Goal: Check status: Check status

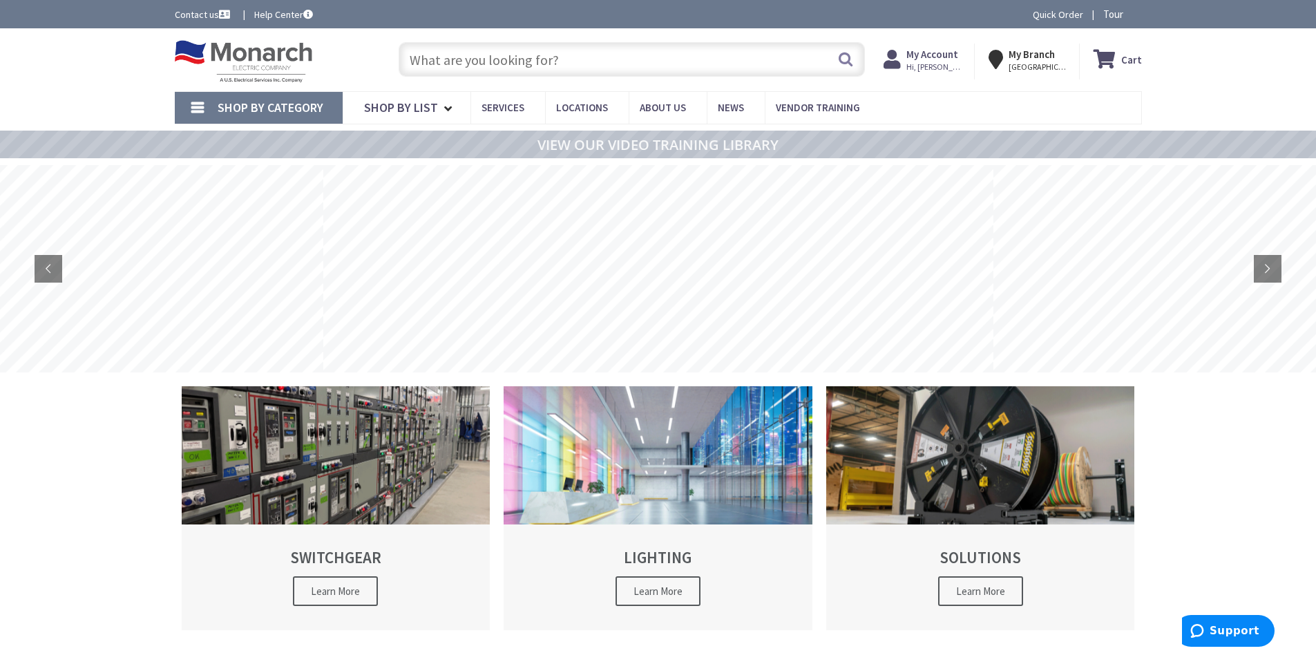
click at [944, 50] on strong "My Account" at bounding box center [932, 54] width 52 height 13
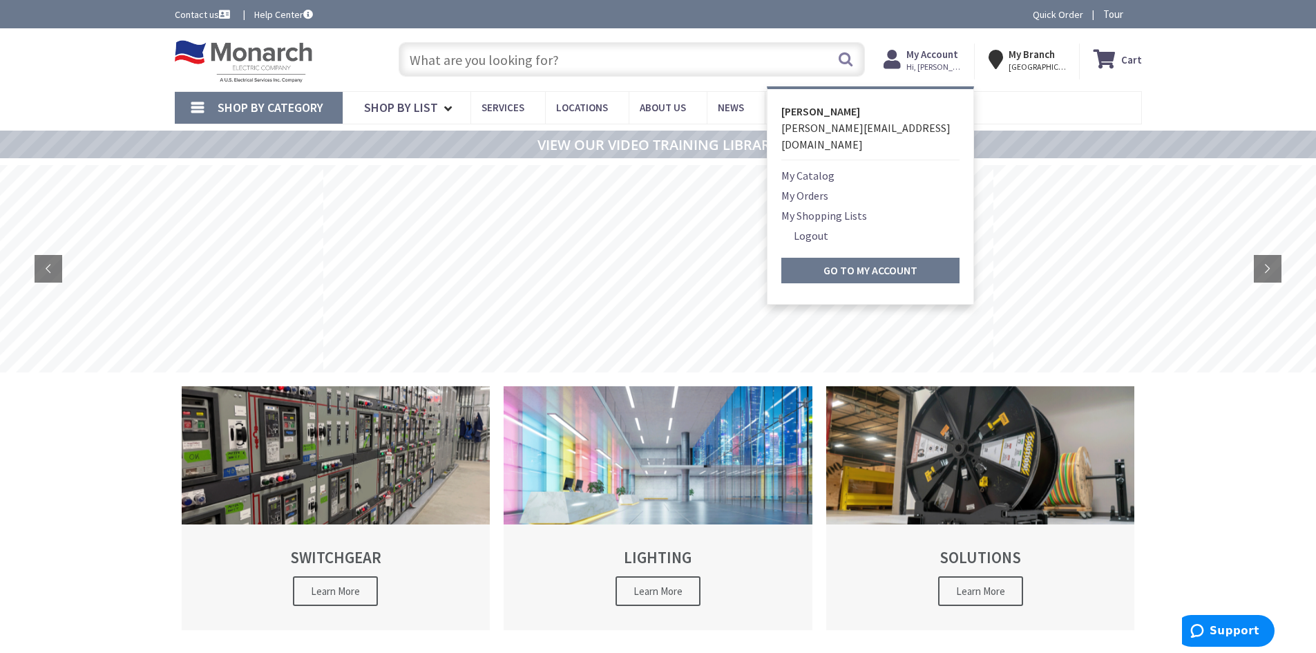
click at [817, 187] on link "My Orders" at bounding box center [804, 195] width 47 height 17
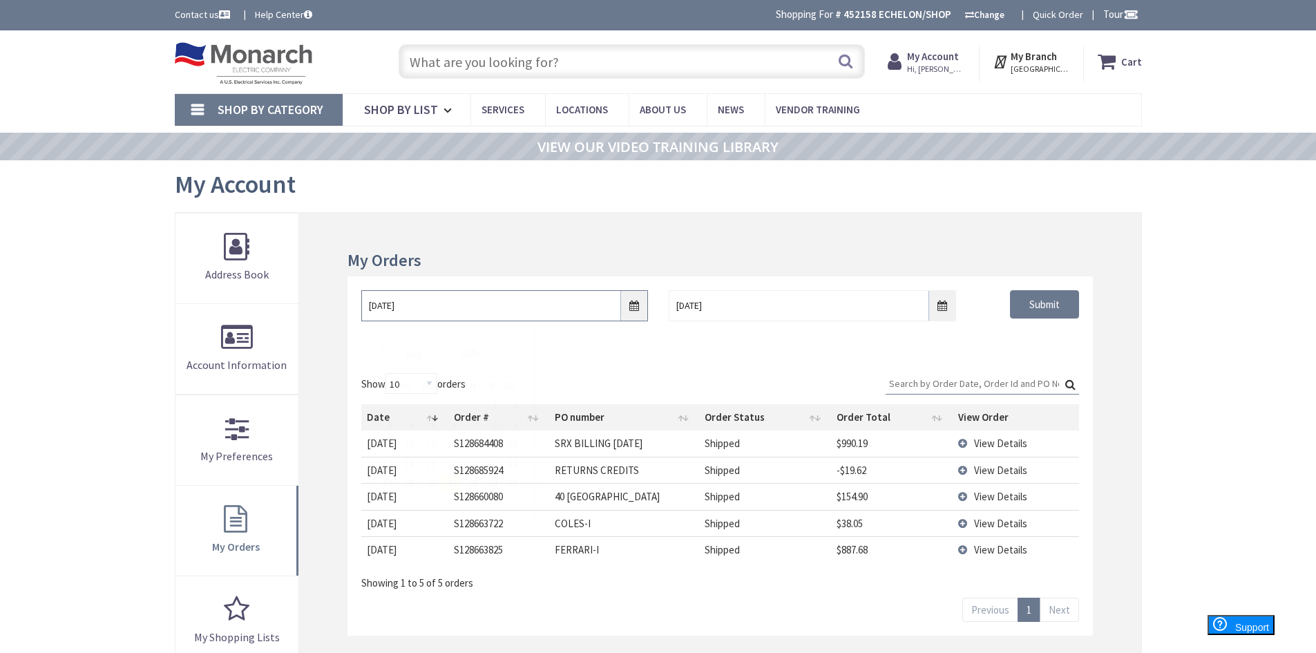
click at [439, 300] on input "8/27/2025" at bounding box center [504, 305] width 287 height 31
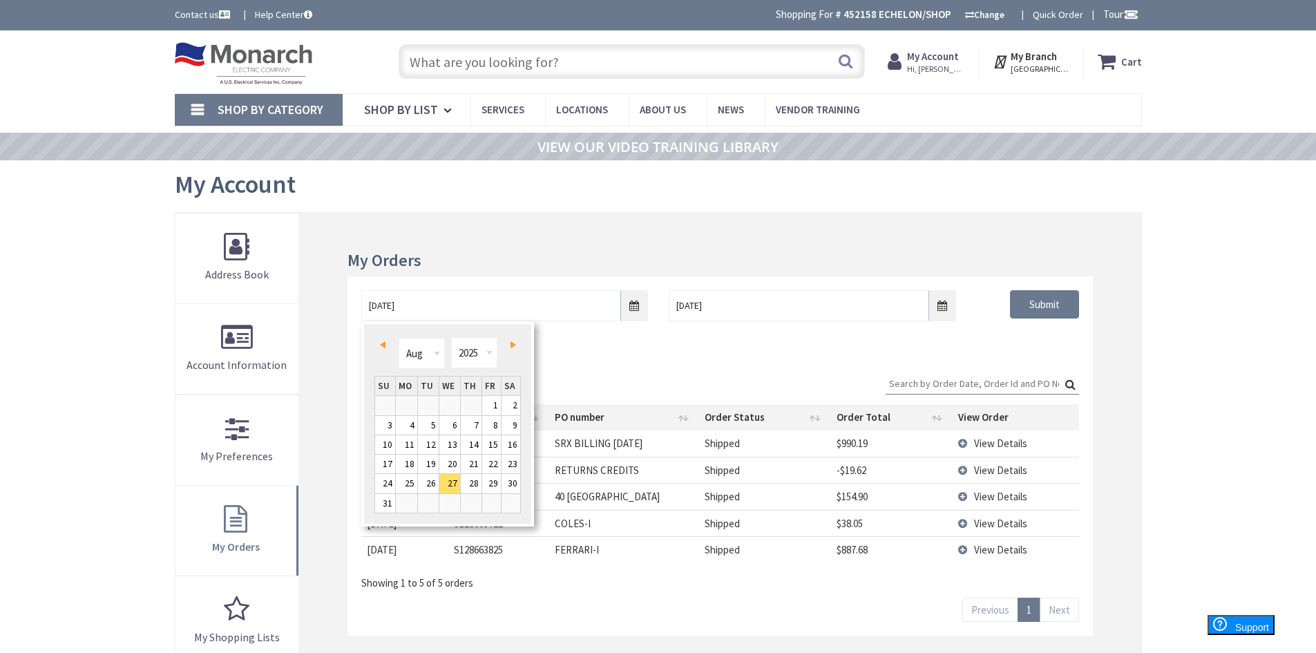
click at [486, 260] on h3 "My Orders" at bounding box center [720, 260] width 745 height 18
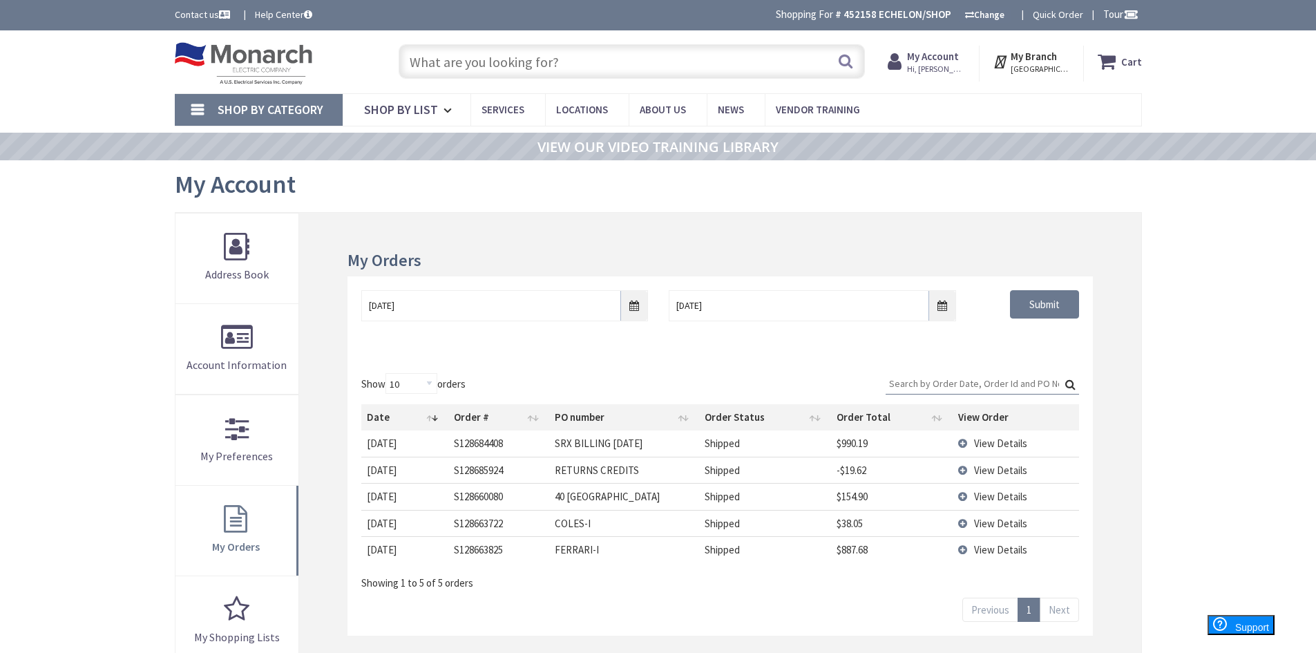
click at [991, 549] on span "View Details" at bounding box center [1000, 549] width 53 height 13
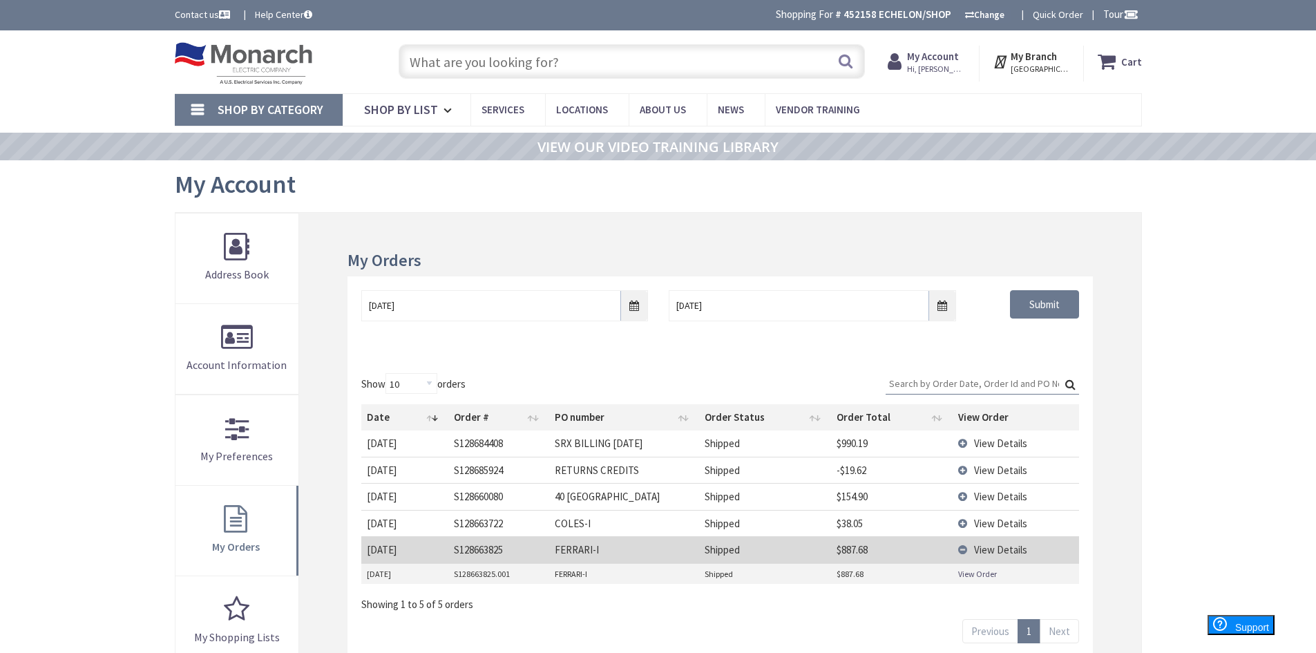
drag, startPoint x: 956, startPoint y: 576, endPoint x: 963, endPoint y: 573, distance: 8.1
click at [956, 576] on td "View Order" at bounding box center [1016, 574] width 126 height 21
click at [967, 573] on link "View Order" at bounding box center [977, 574] width 39 height 12
click at [629, 311] on input "8/27/2025" at bounding box center [504, 305] width 287 height 31
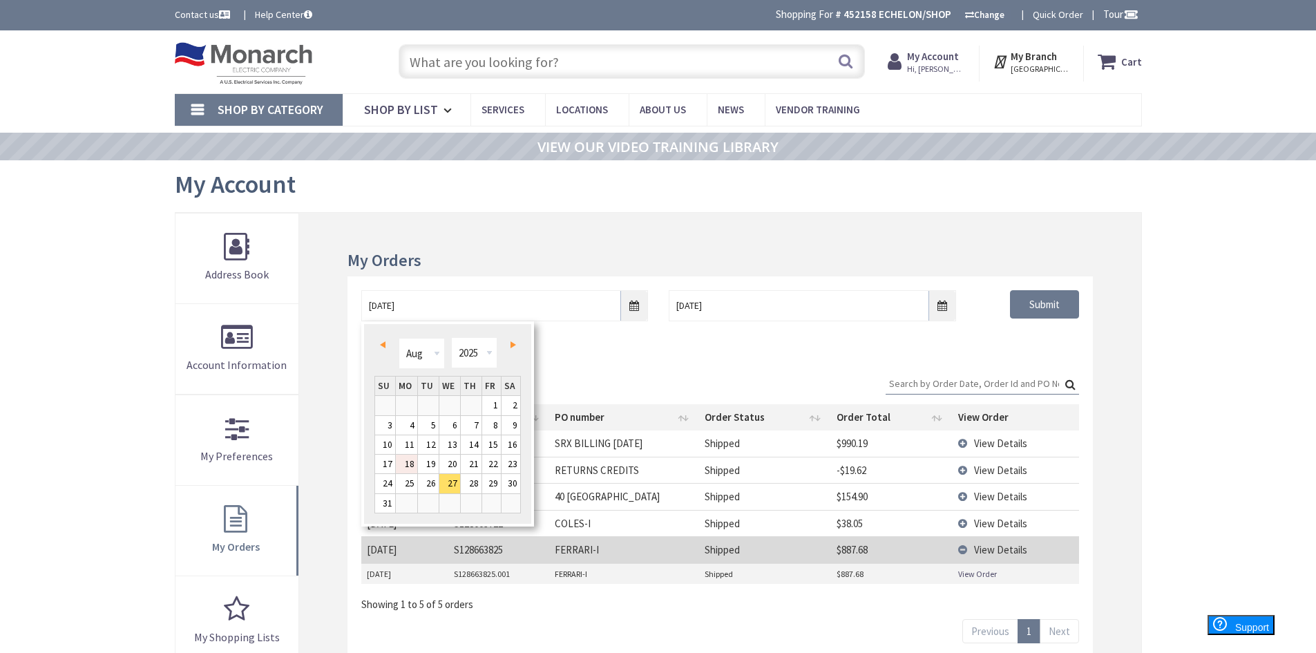
click at [410, 464] on link "18" at bounding box center [406, 464] width 21 height 19
type input "08/18/2025"
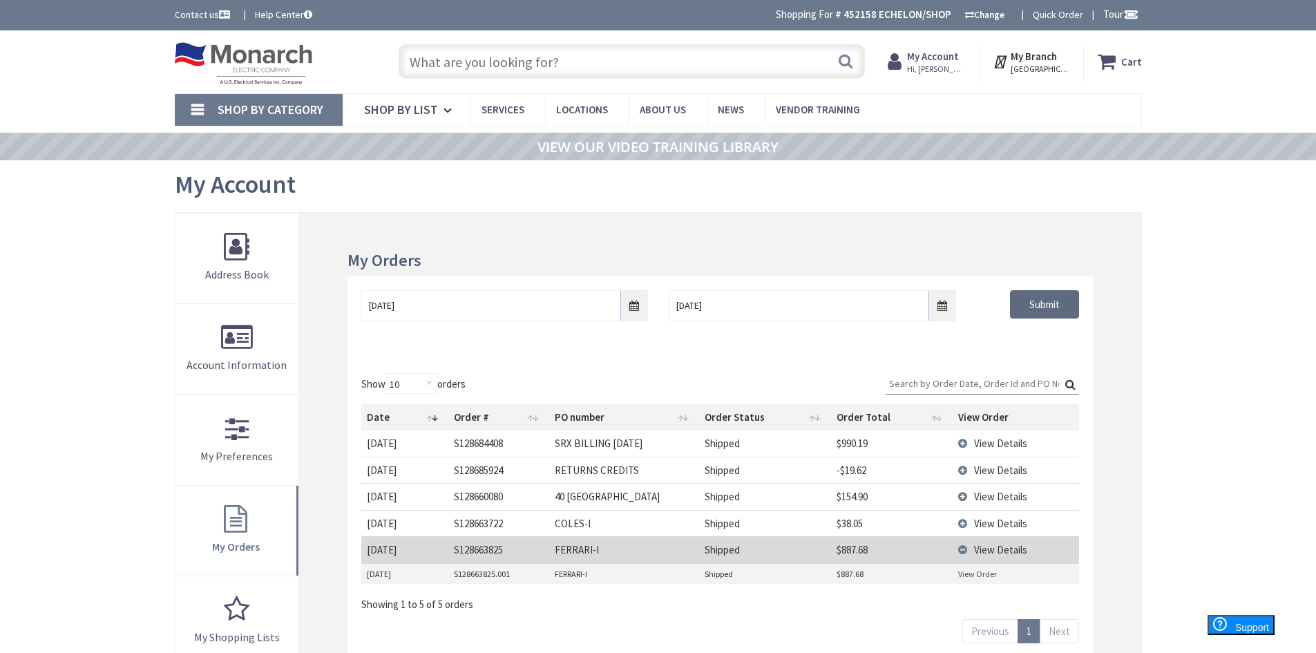
click at [1024, 307] on input "Submit" at bounding box center [1044, 304] width 69 height 29
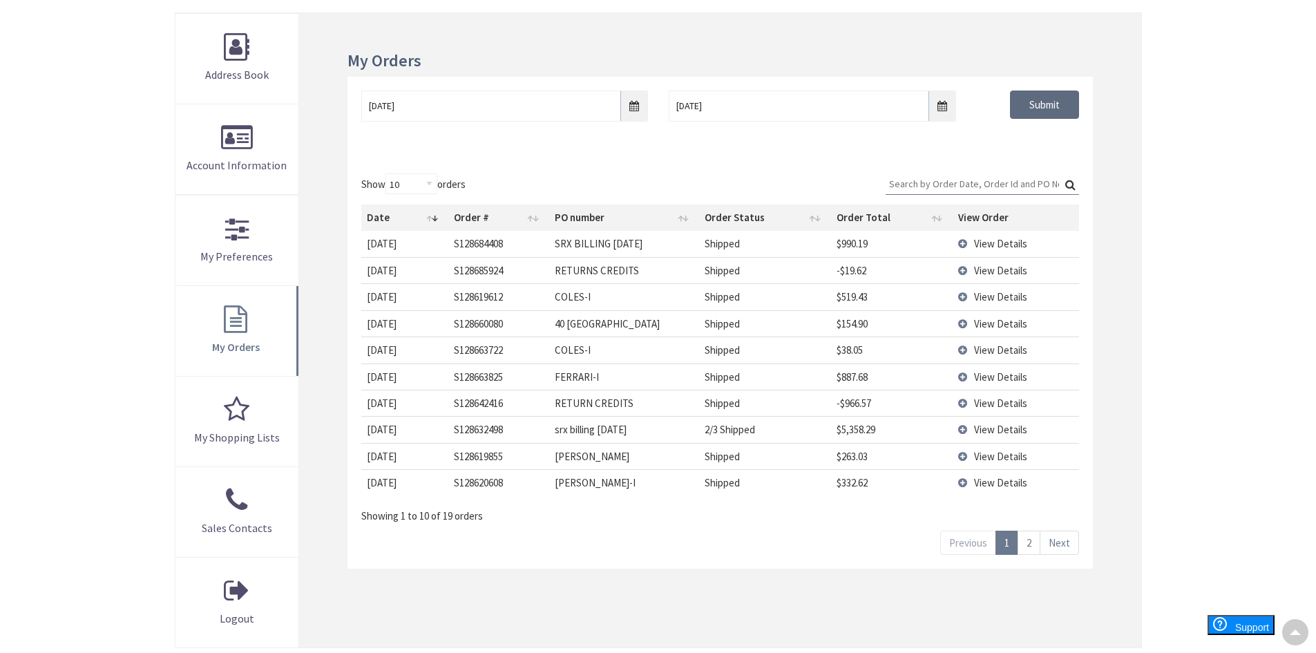
scroll to position [276, 0]
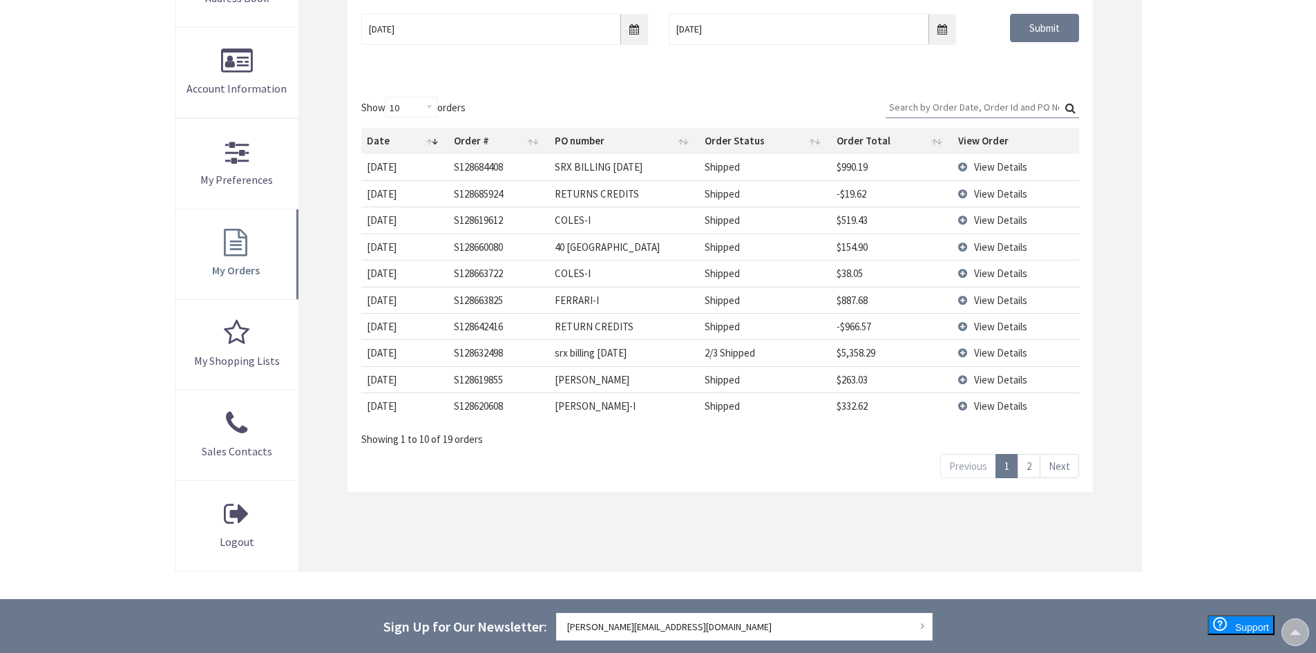
click at [974, 378] on span "View Details" at bounding box center [1000, 379] width 53 height 13
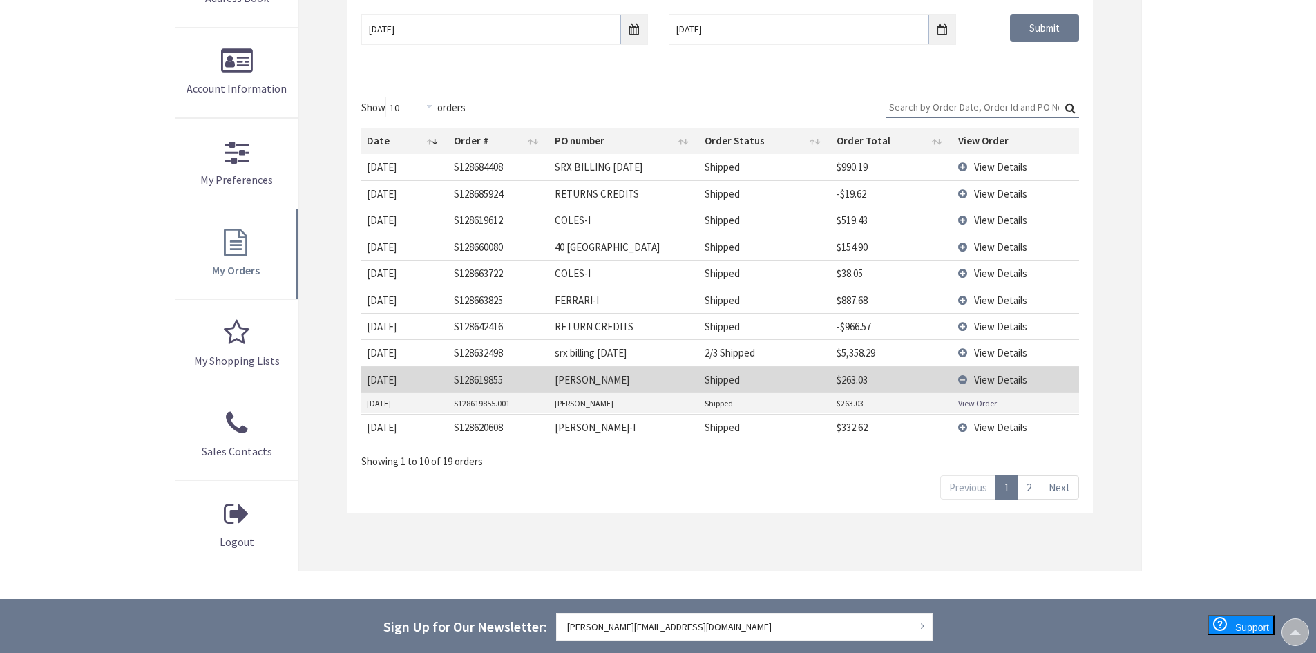
click at [976, 407] on link "View Order" at bounding box center [977, 403] width 39 height 12
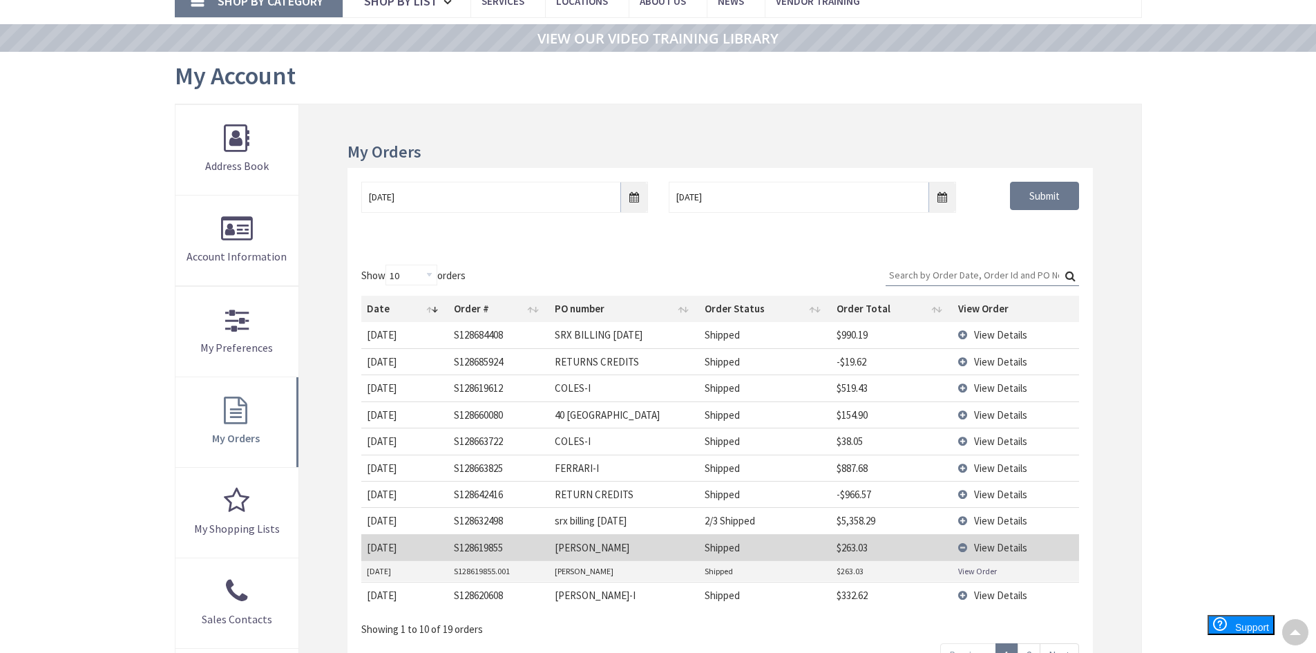
scroll to position [0, 0]
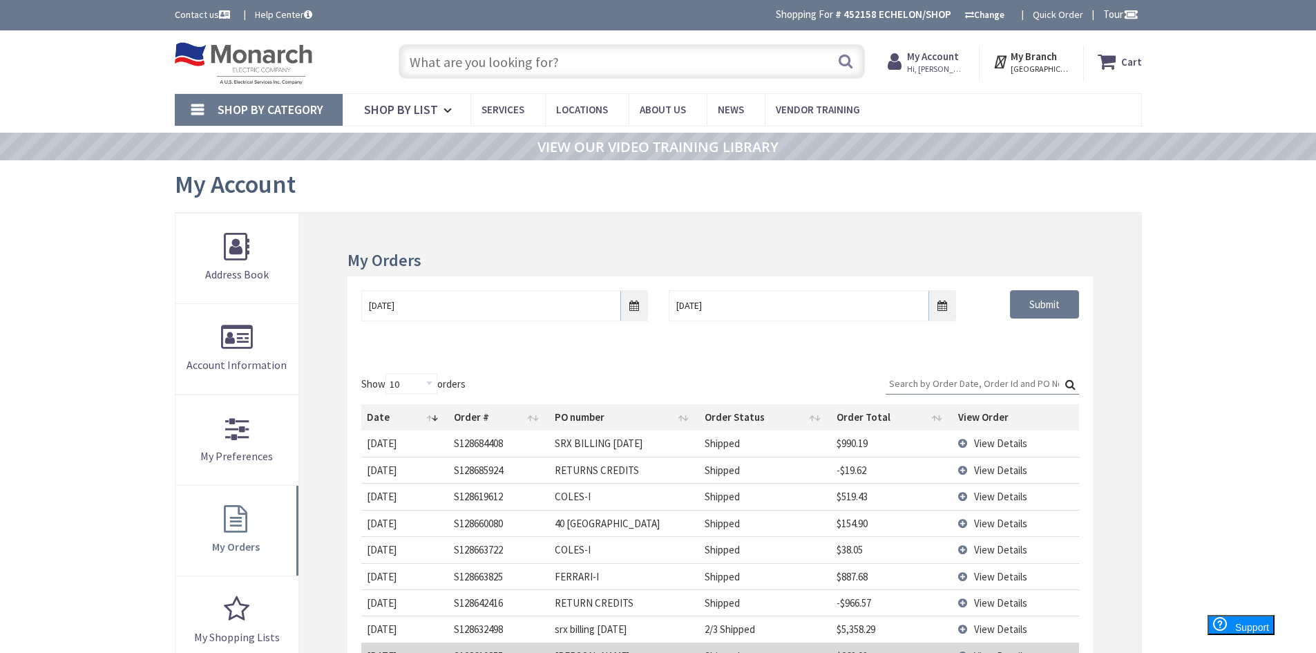
click at [533, 68] on input "text" at bounding box center [632, 61] width 466 height 35
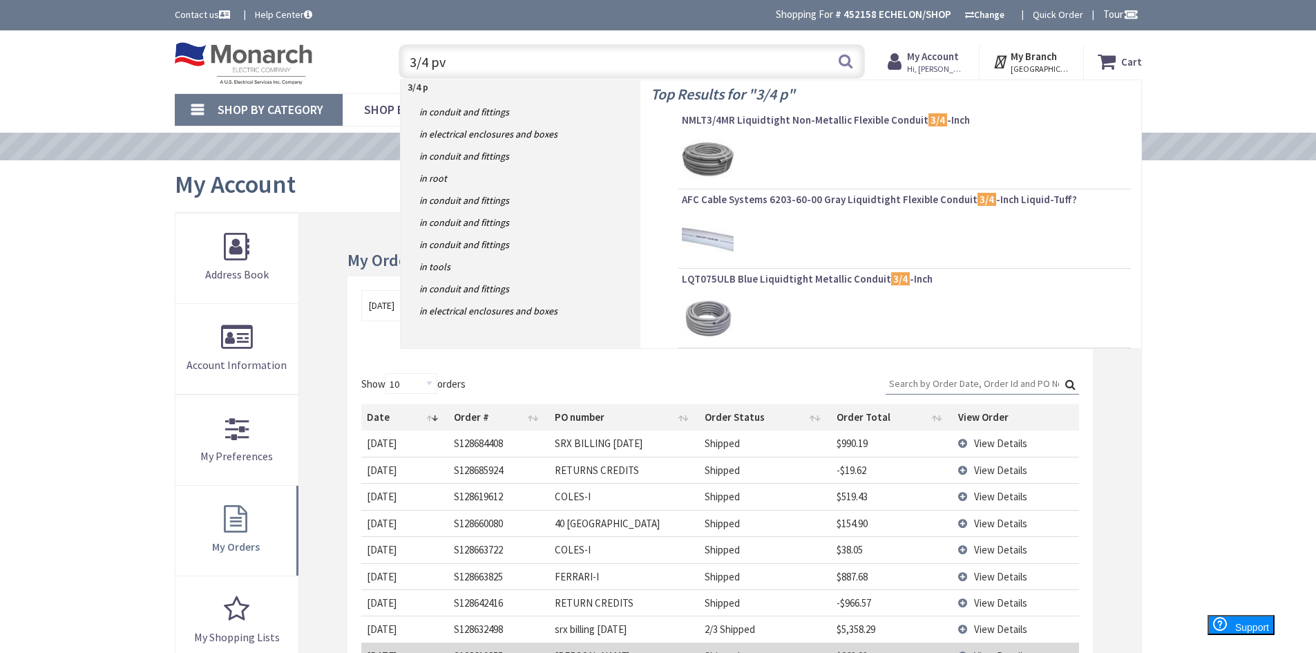
type input "3/4 pvc"
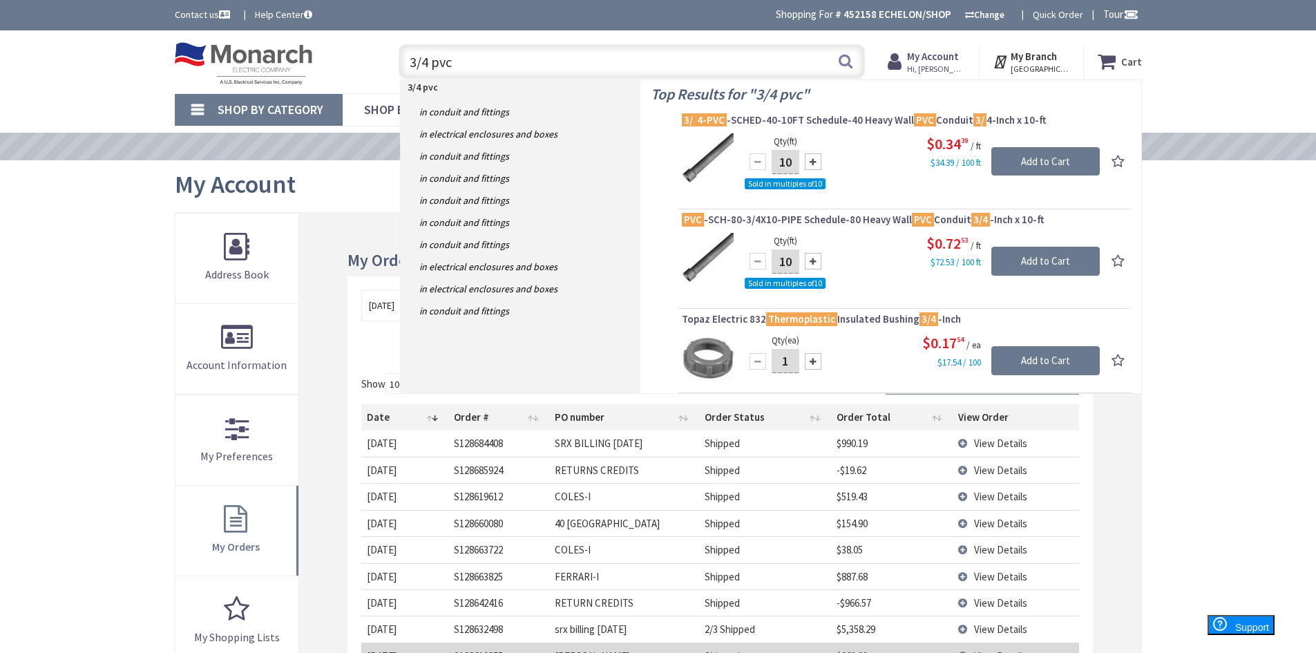
click at [465, 51] on input "3/4 pvc" at bounding box center [632, 61] width 466 height 35
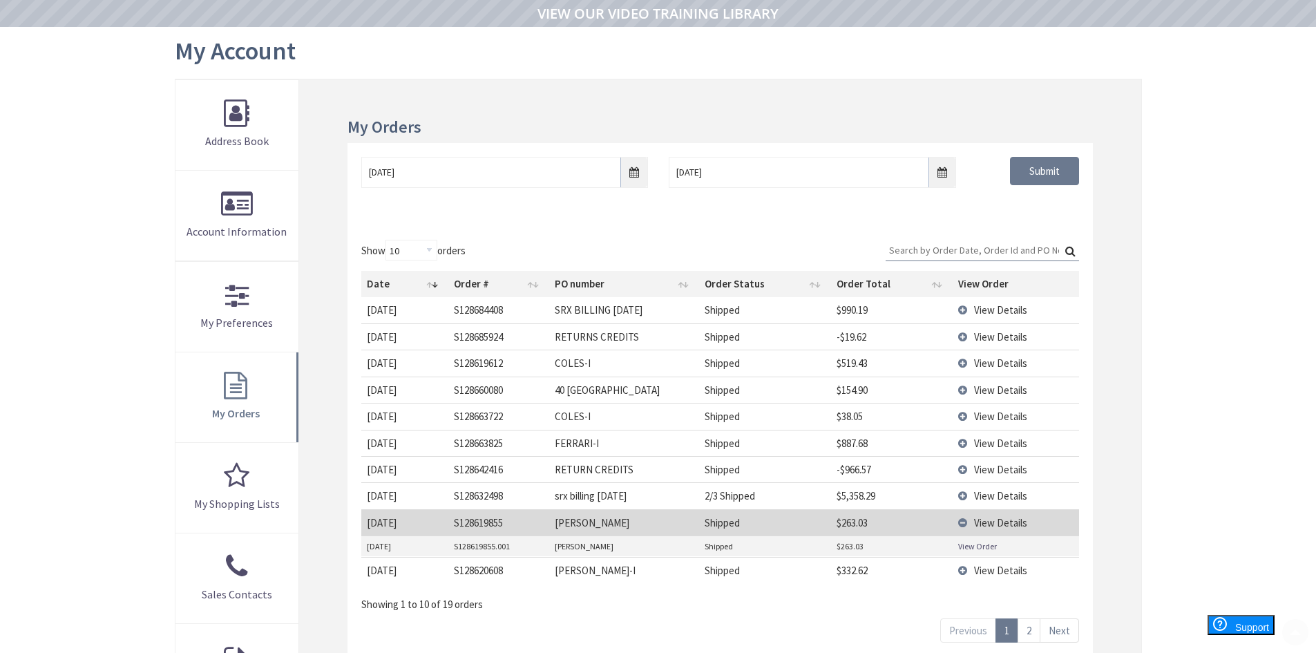
scroll to position [207, 0]
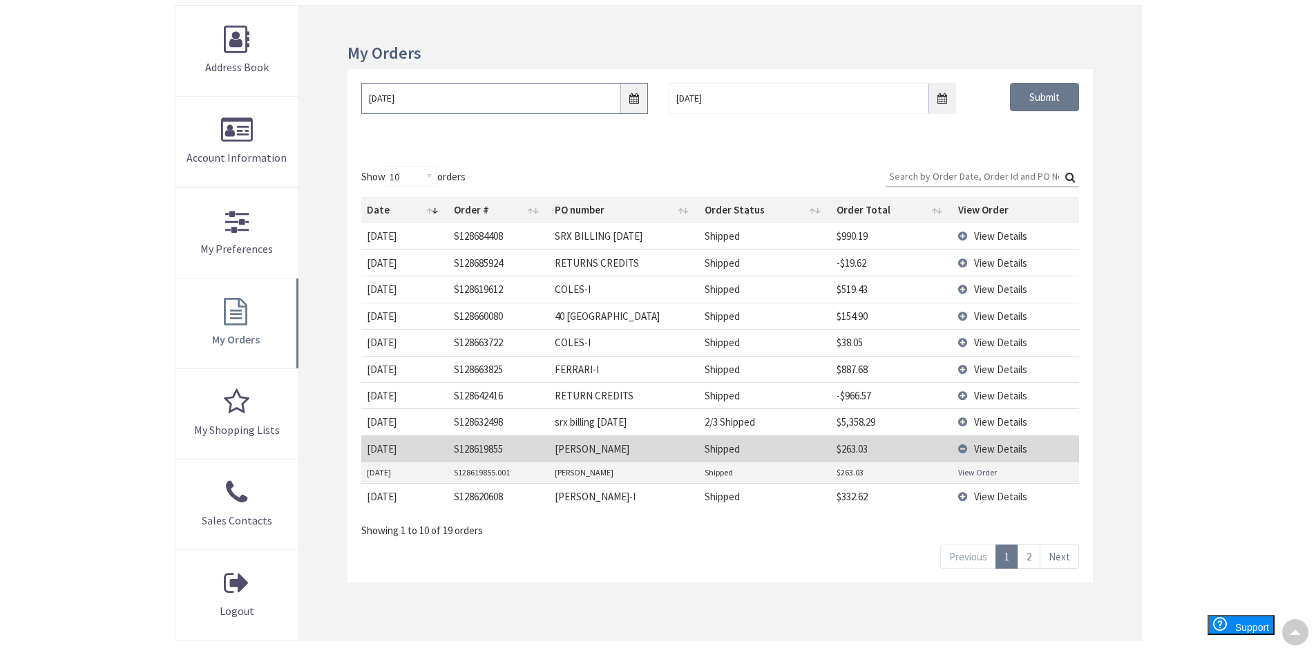
click at [467, 91] on input "08/18/2025" at bounding box center [504, 98] width 287 height 31
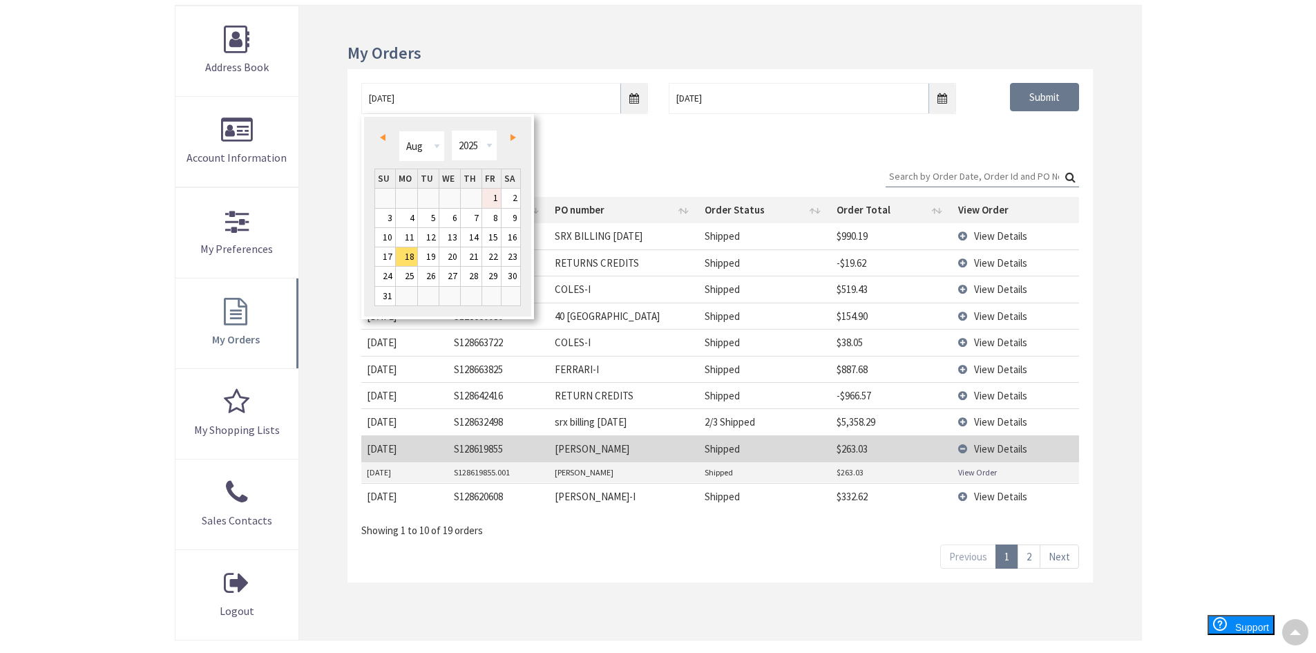
click at [496, 198] on link "1" at bounding box center [491, 198] width 19 height 19
type input "08/01/2025"
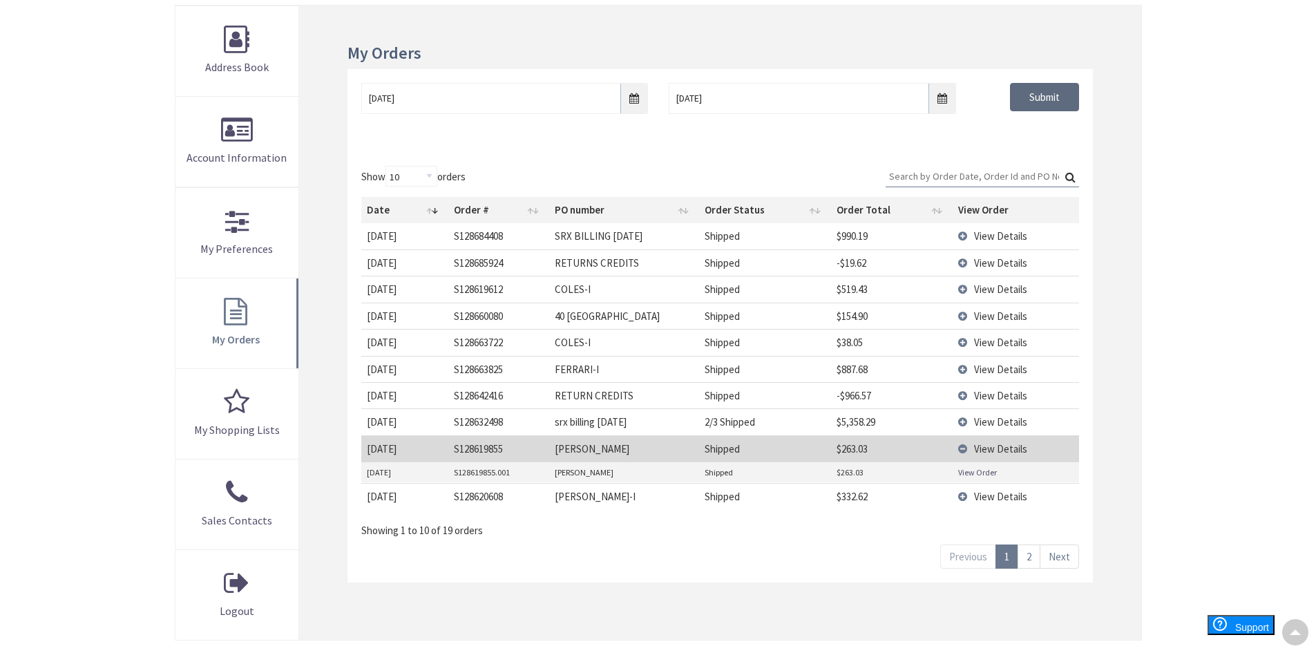
click at [1057, 109] on input "Submit" at bounding box center [1044, 97] width 69 height 29
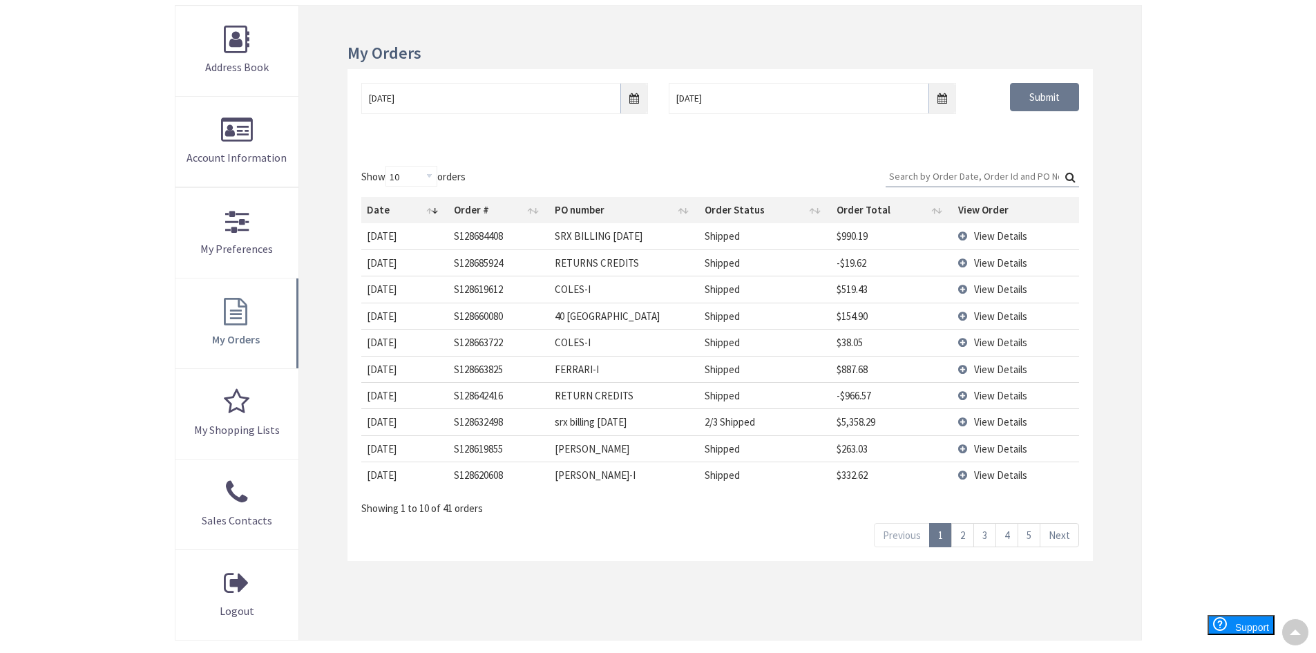
click at [990, 532] on link "3" at bounding box center [985, 535] width 23 height 24
click at [1012, 342] on span "View Details" at bounding box center [1000, 342] width 53 height 13
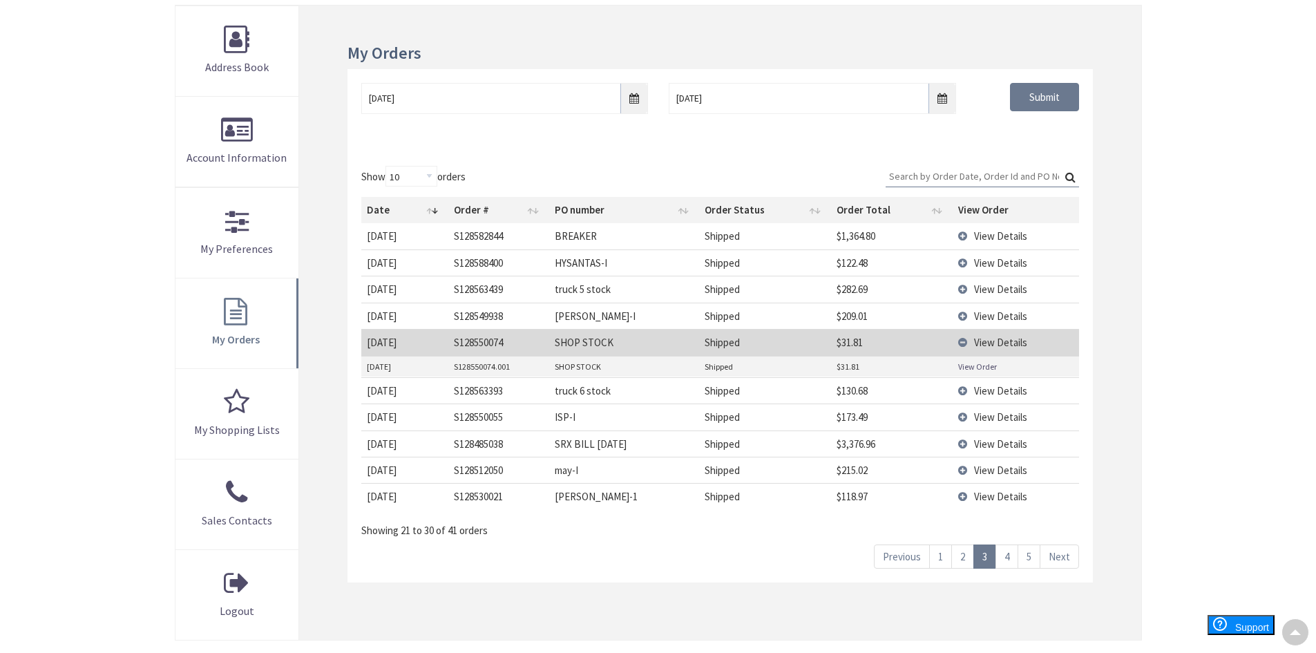
click at [983, 368] on link "View Order" at bounding box center [977, 367] width 39 height 12
click at [1009, 555] on link "4" at bounding box center [1007, 556] width 23 height 24
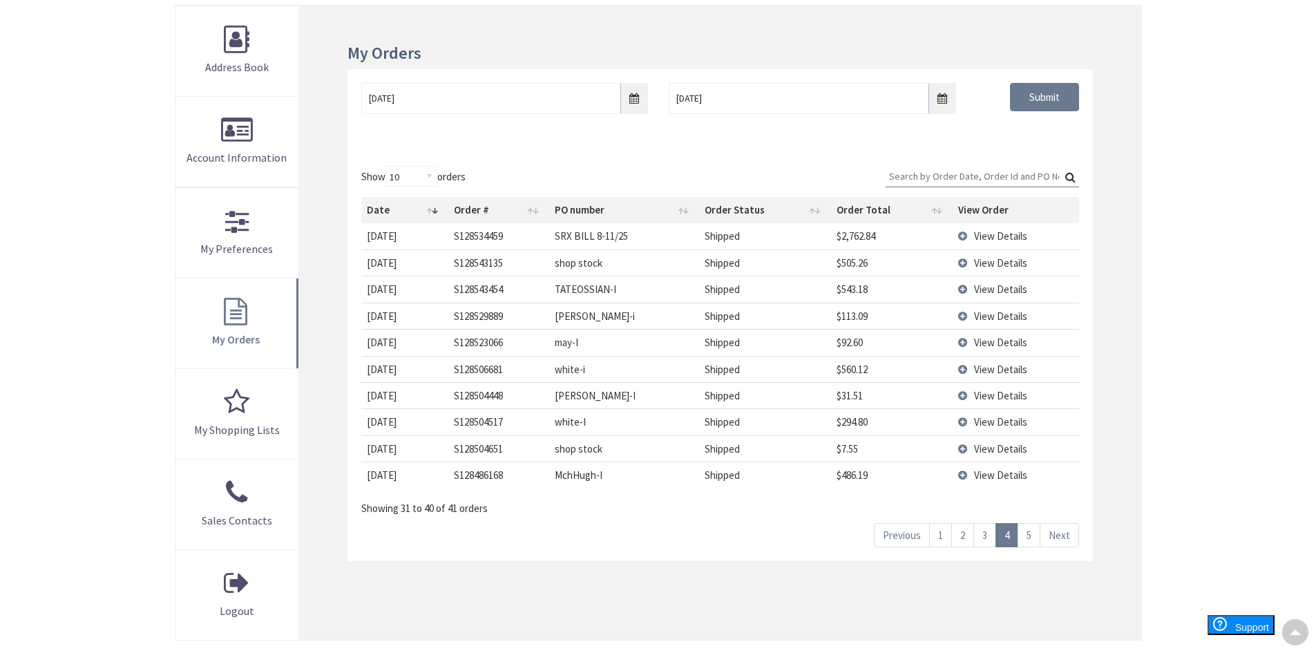
click at [1005, 267] on span "View Details" at bounding box center [1000, 262] width 53 height 13
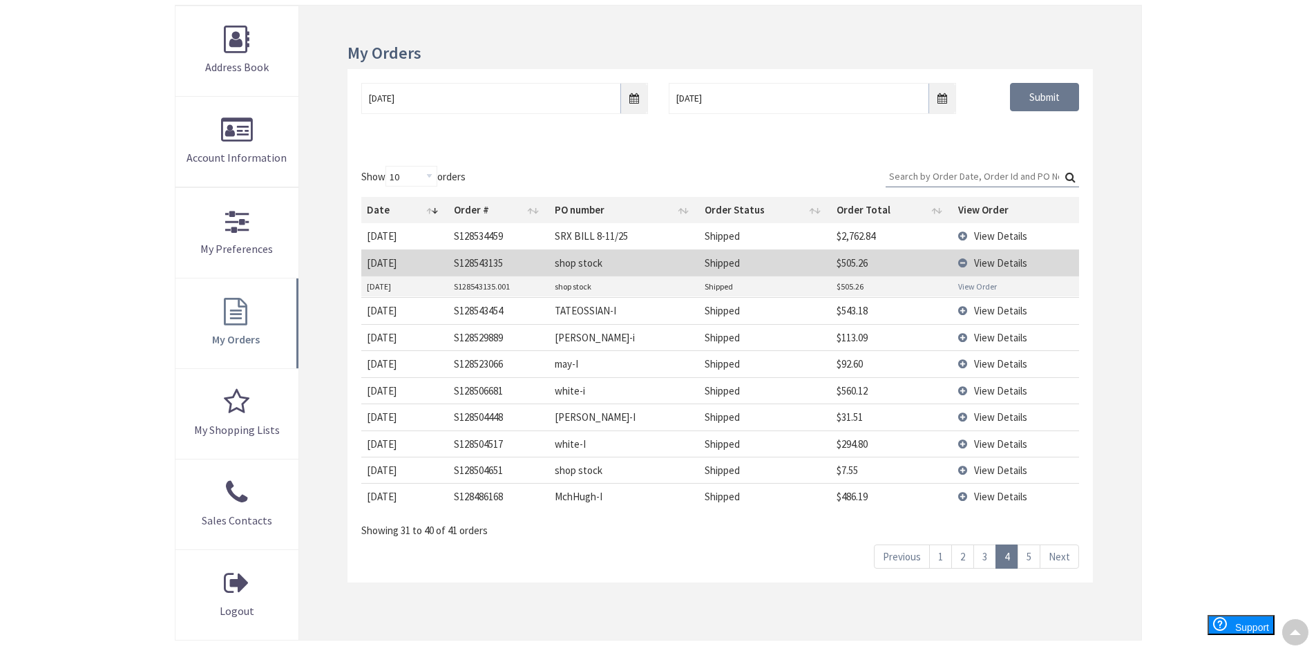
drag, startPoint x: 987, startPoint y: 294, endPoint x: 986, endPoint y: 287, distance: 6.9
click at [987, 294] on td "View Order" at bounding box center [1016, 286] width 126 height 21
click at [986, 287] on link "View Order" at bounding box center [977, 287] width 39 height 12
click at [965, 556] on link "2" at bounding box center [962, 556] width 23 height 24
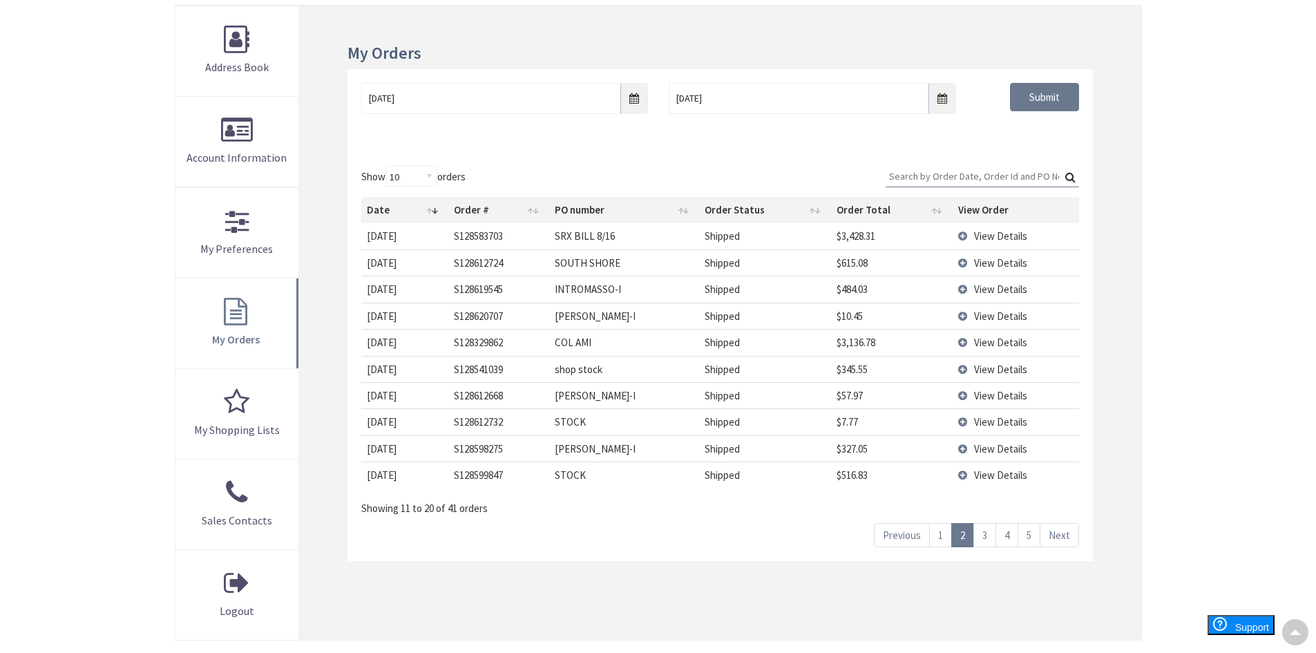
click at [989, 474] on span "View Details" at bounding box center [1000, 474] width 53 height 13
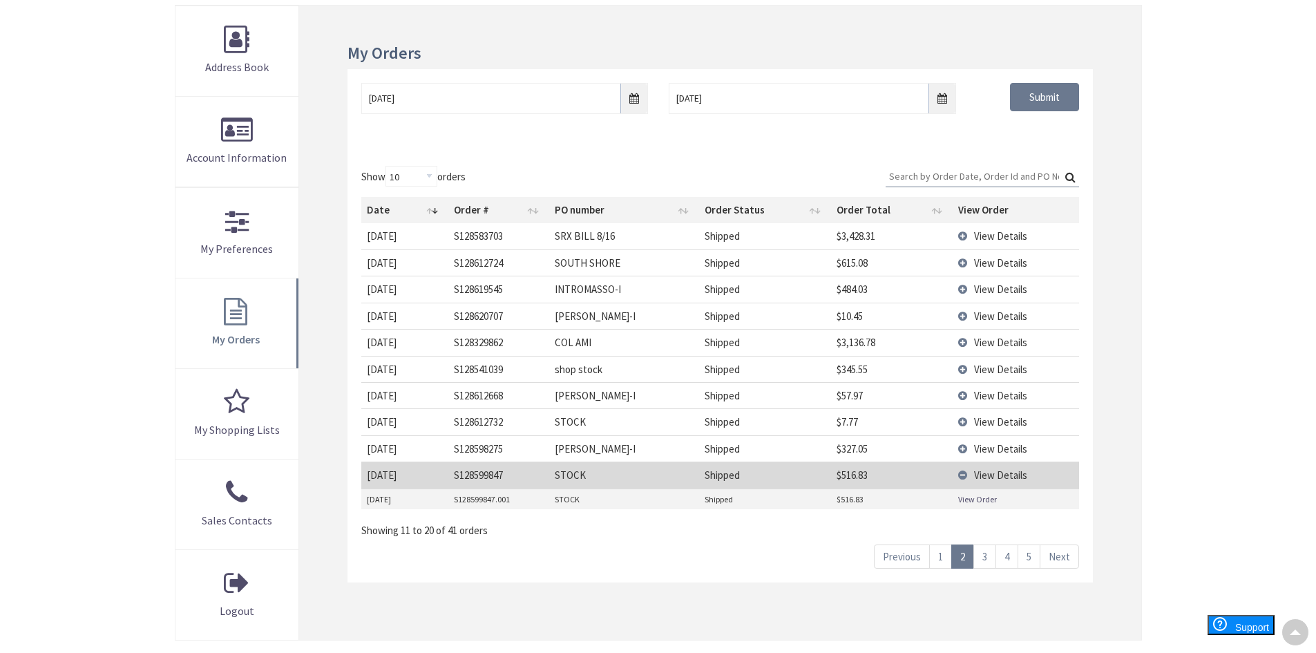
click at [965, 497] on link "View Order" at bounding box center [977, 499] width 39 height 12
click at [971, 370] on td "View Details" at bounding box center [1016, 369] width 126 height 26
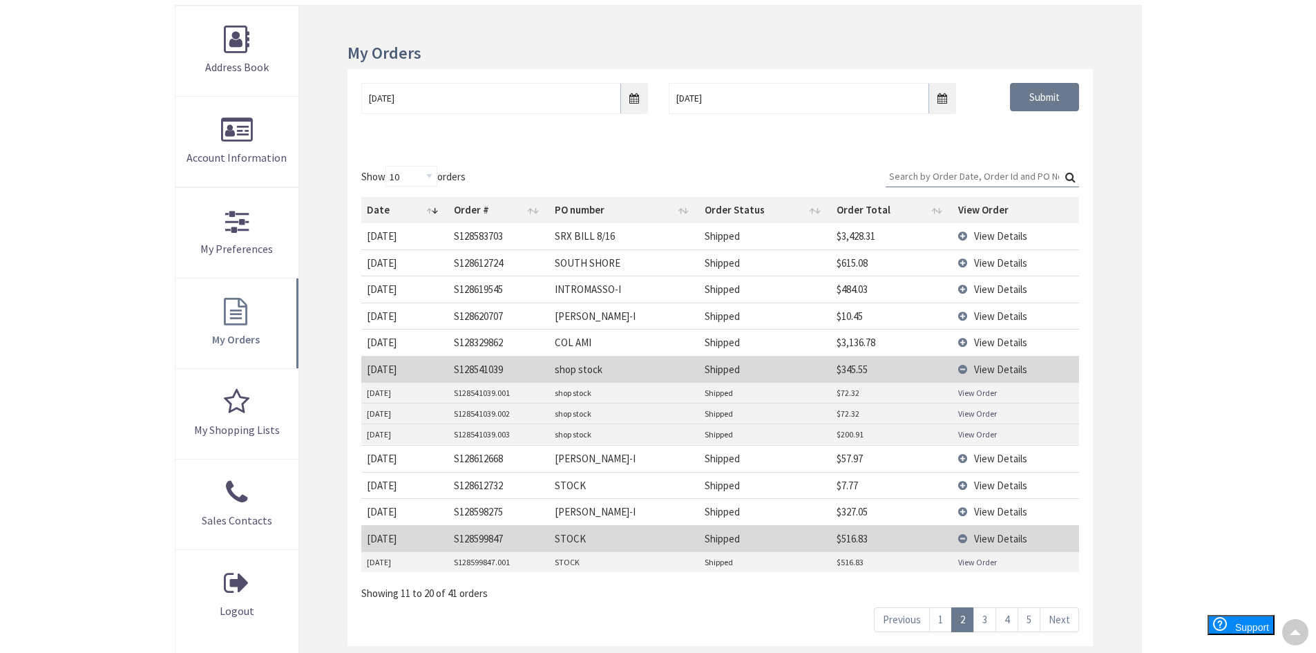
click at [971, 435] on link "View Order" at bounding box center [977, 434] width 39 height 12
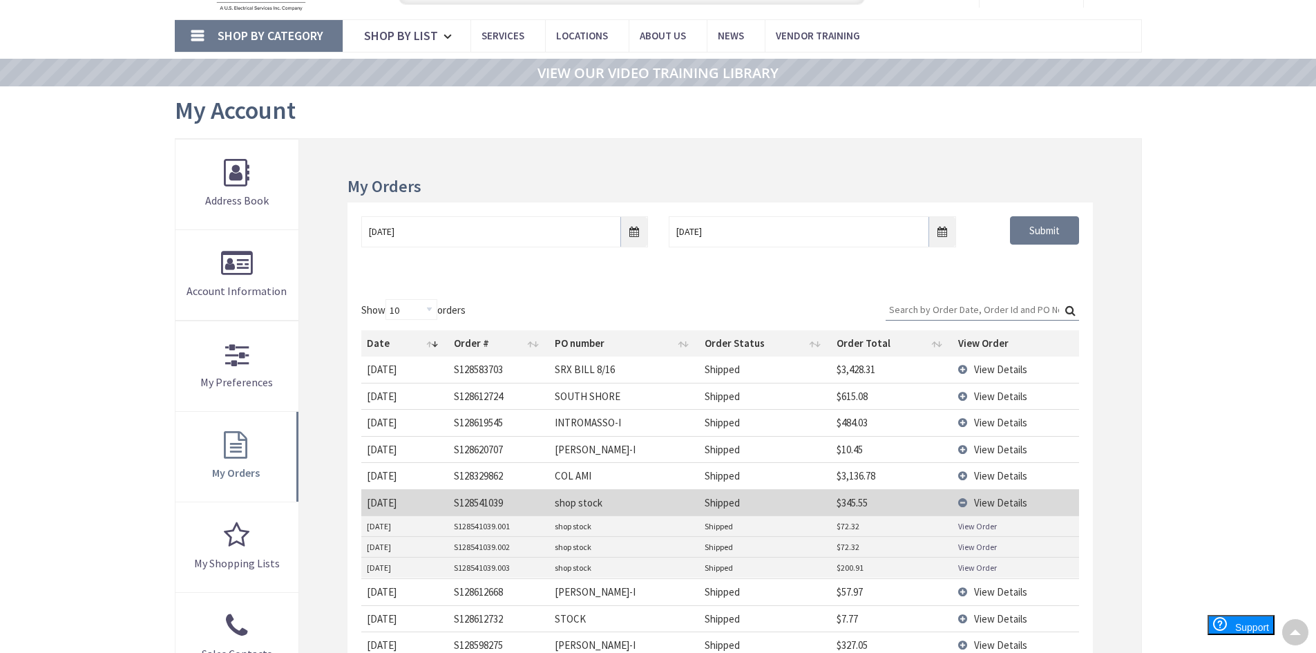
scroll to position [0, 0]
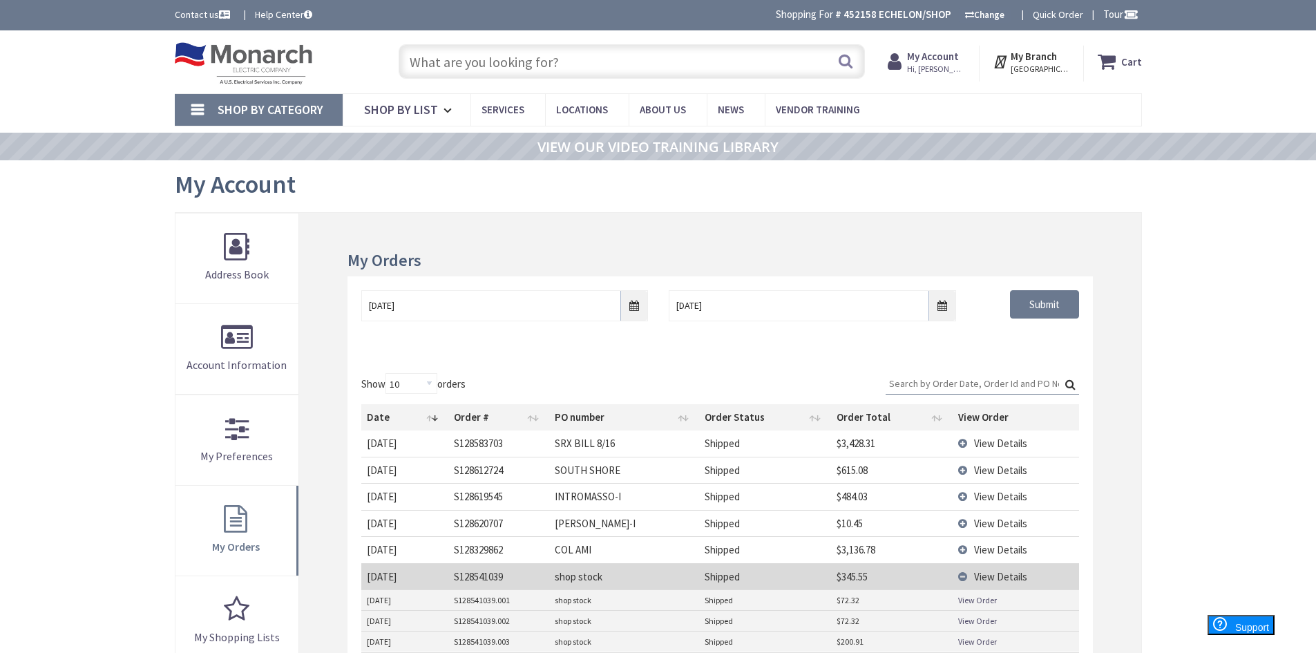
click at [208, 60] on img at bounding box center [244, 63] width 138 height 43
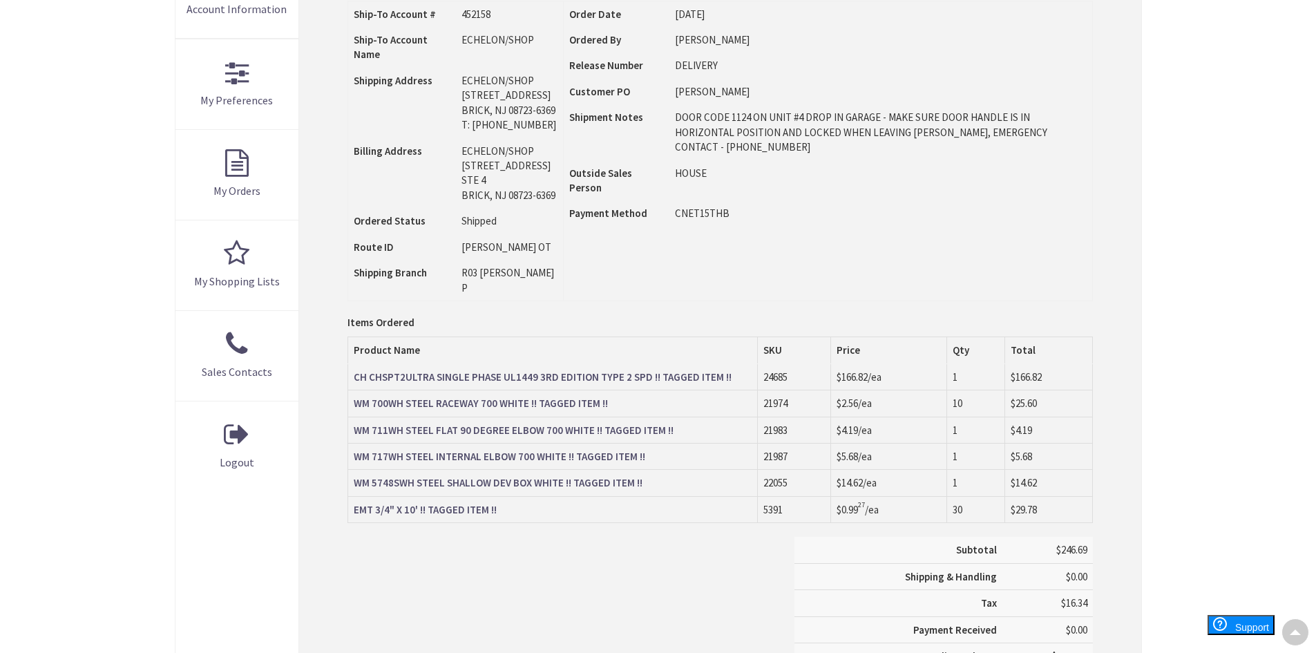
scroll to position [138, 0]
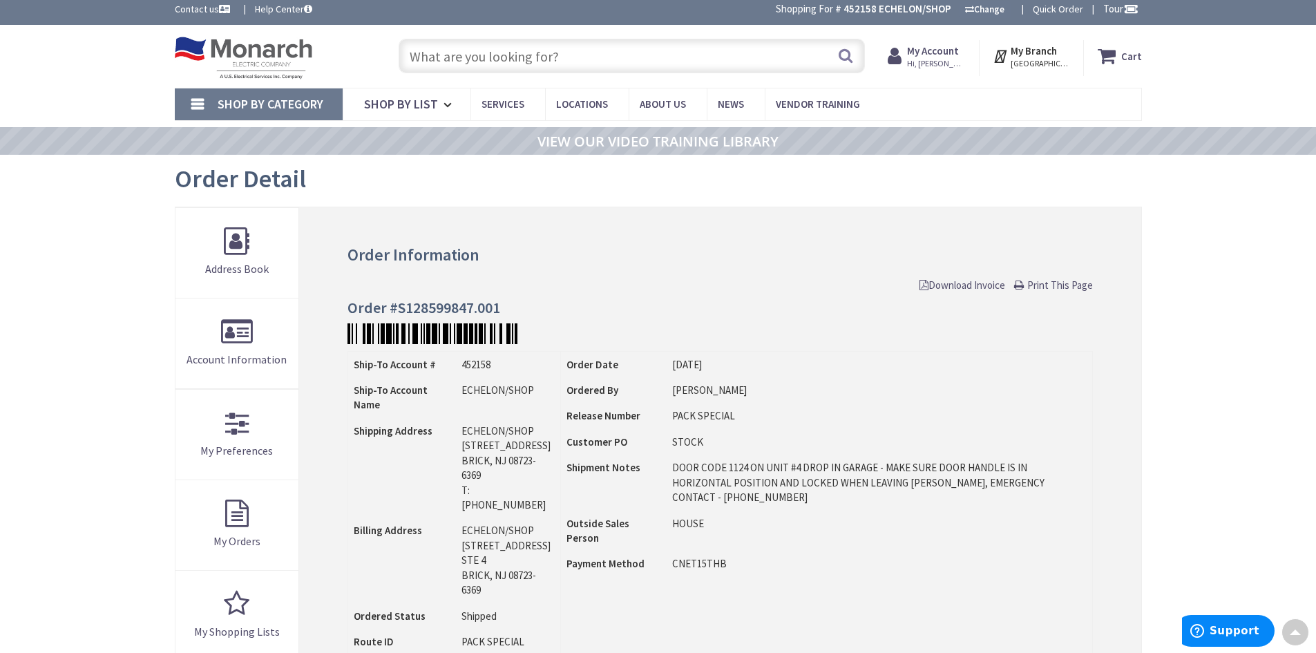
scroll to position [2, 0]
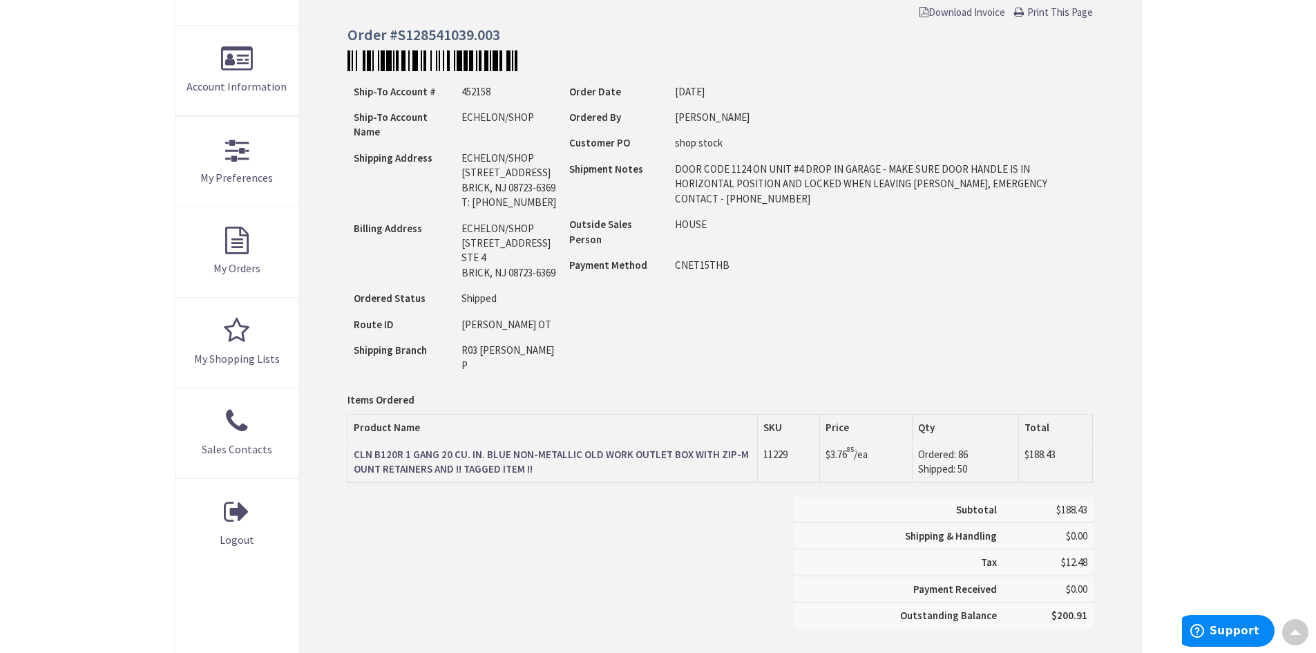
scroll to position [278, 0]
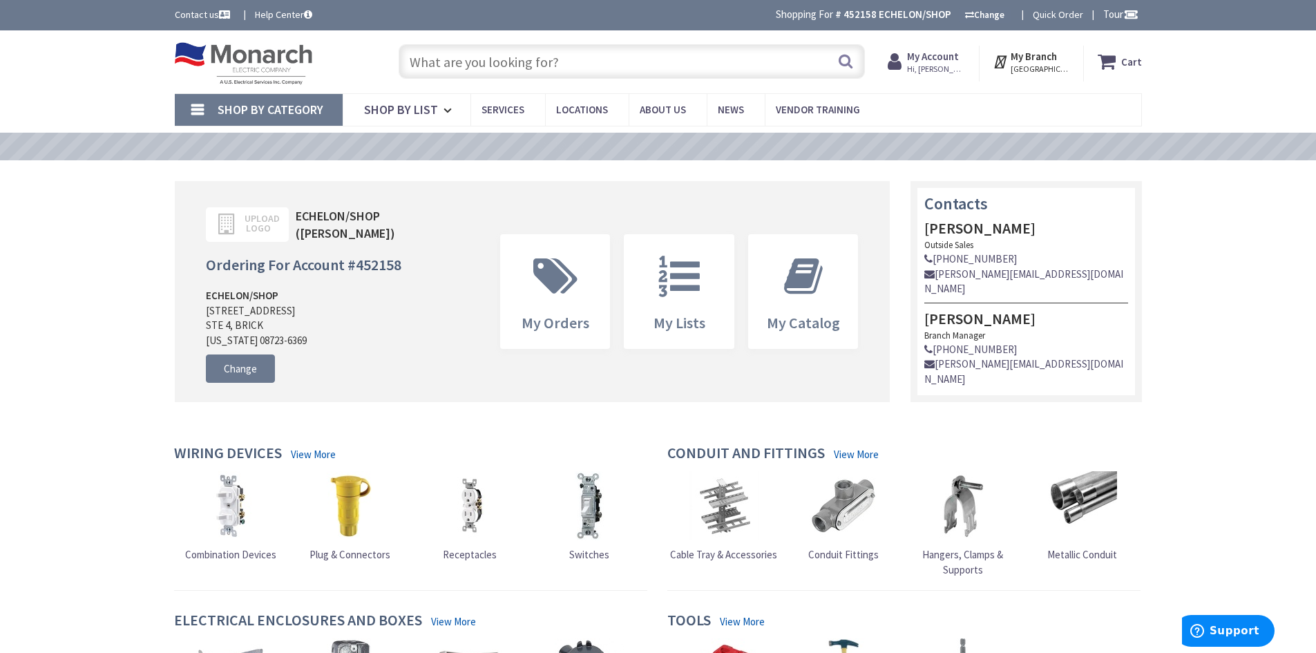
click at [504, 64] on input "text" at bounding box center [632, 61] width 466 height 35
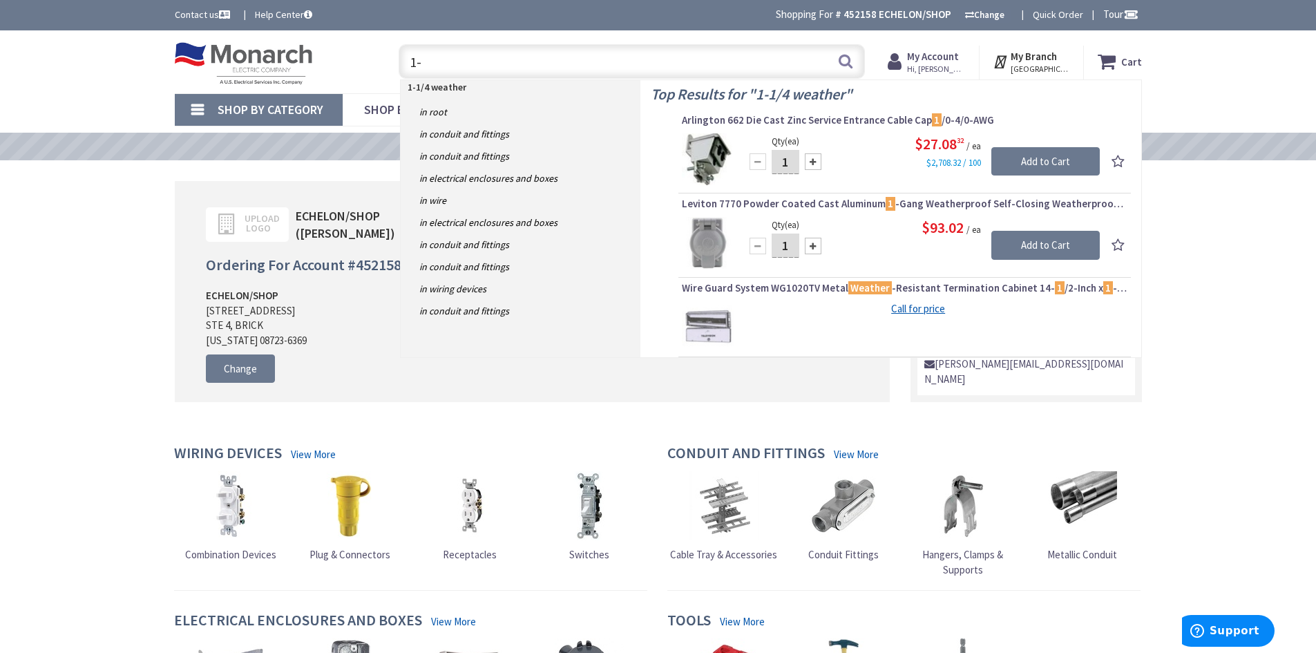
type input "1"
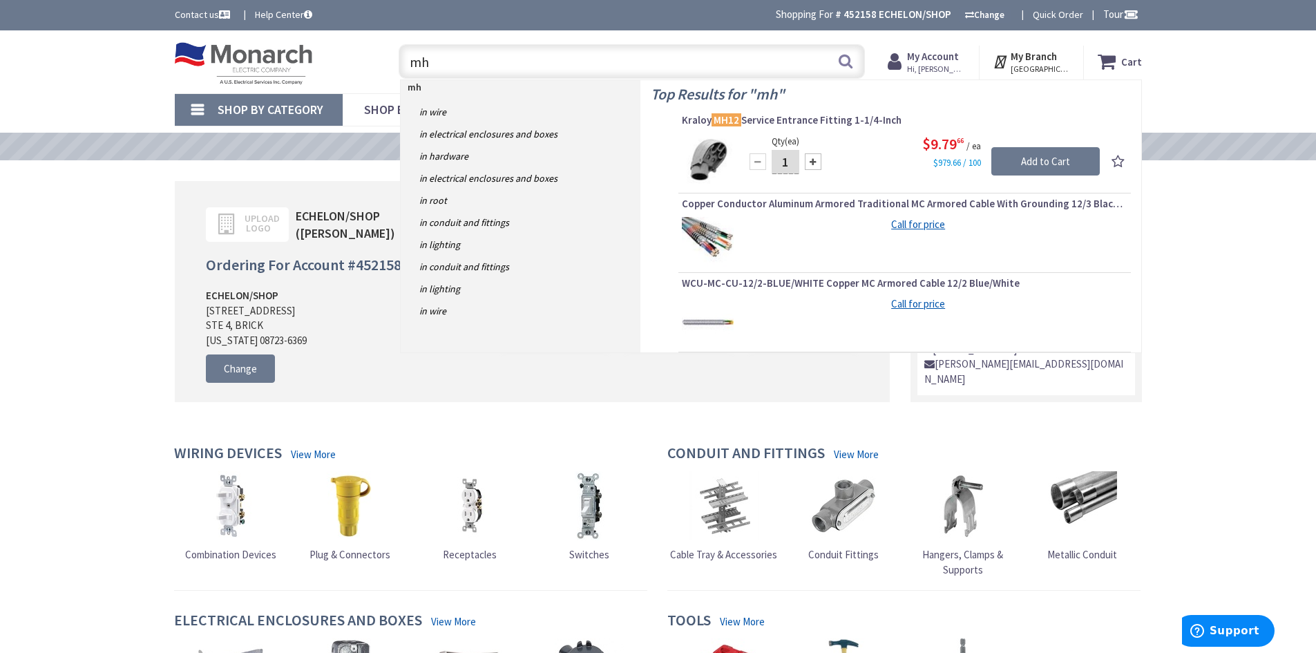
type input "m"
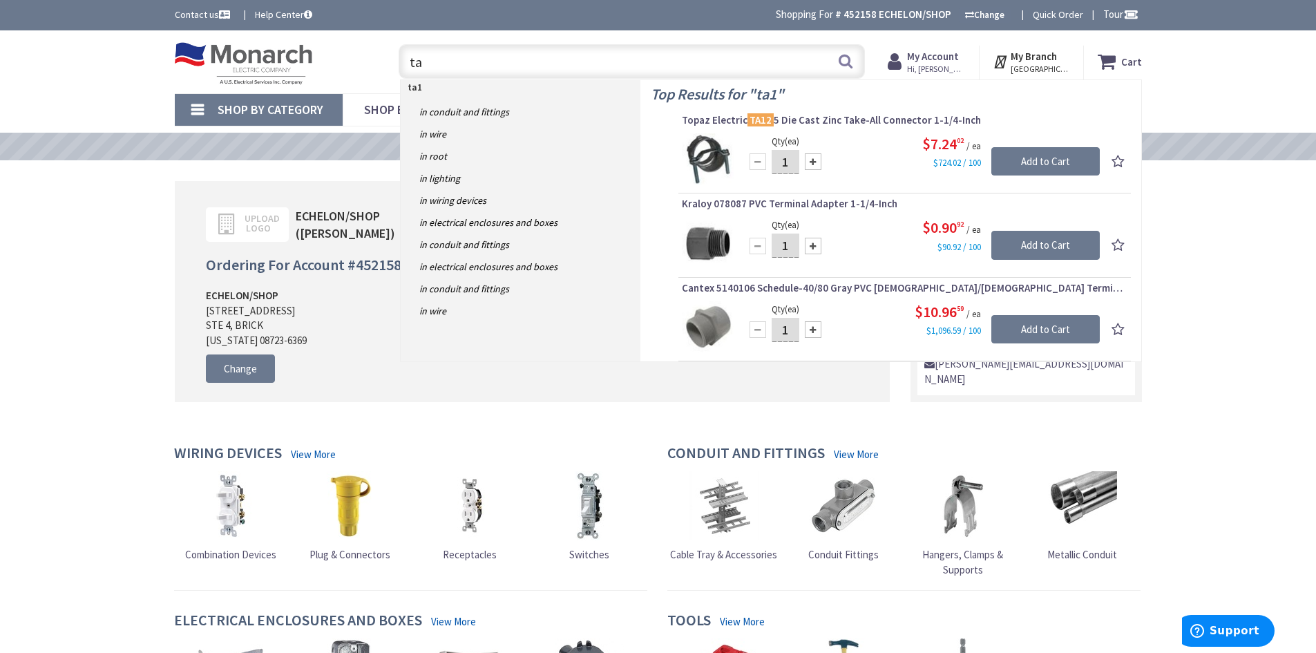
type input "t"
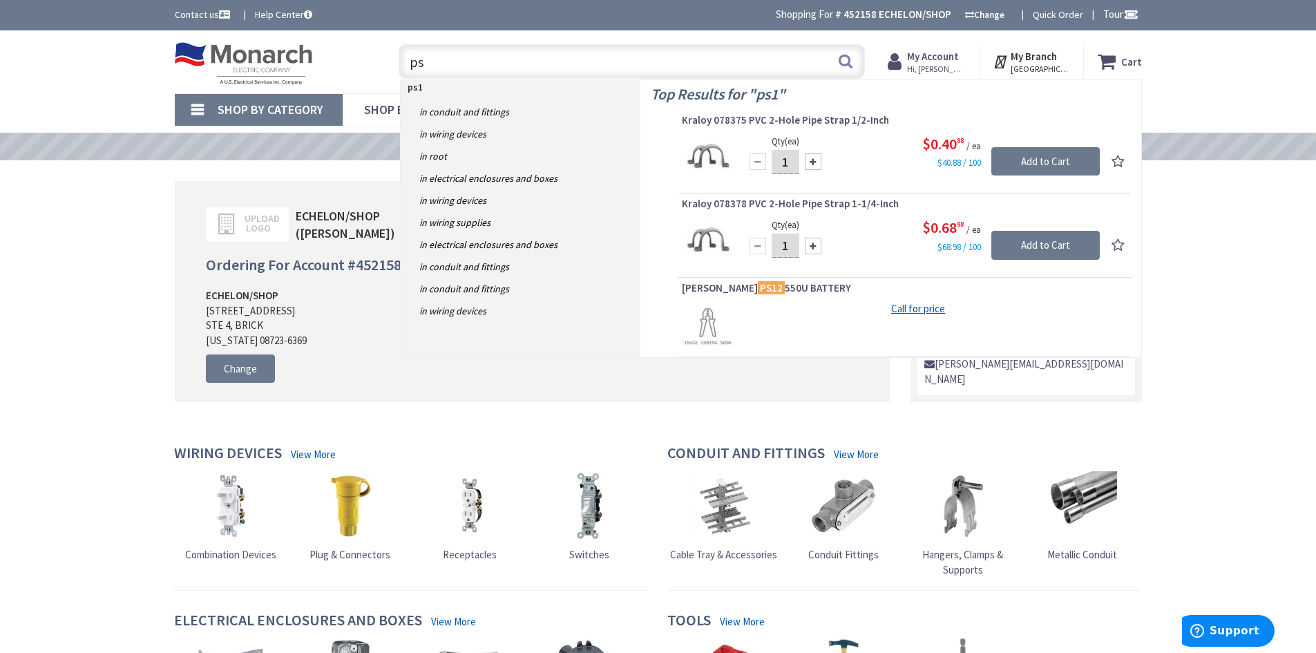
type input "p"
